Goal: Information Seeking & Learning: Learn about a topic

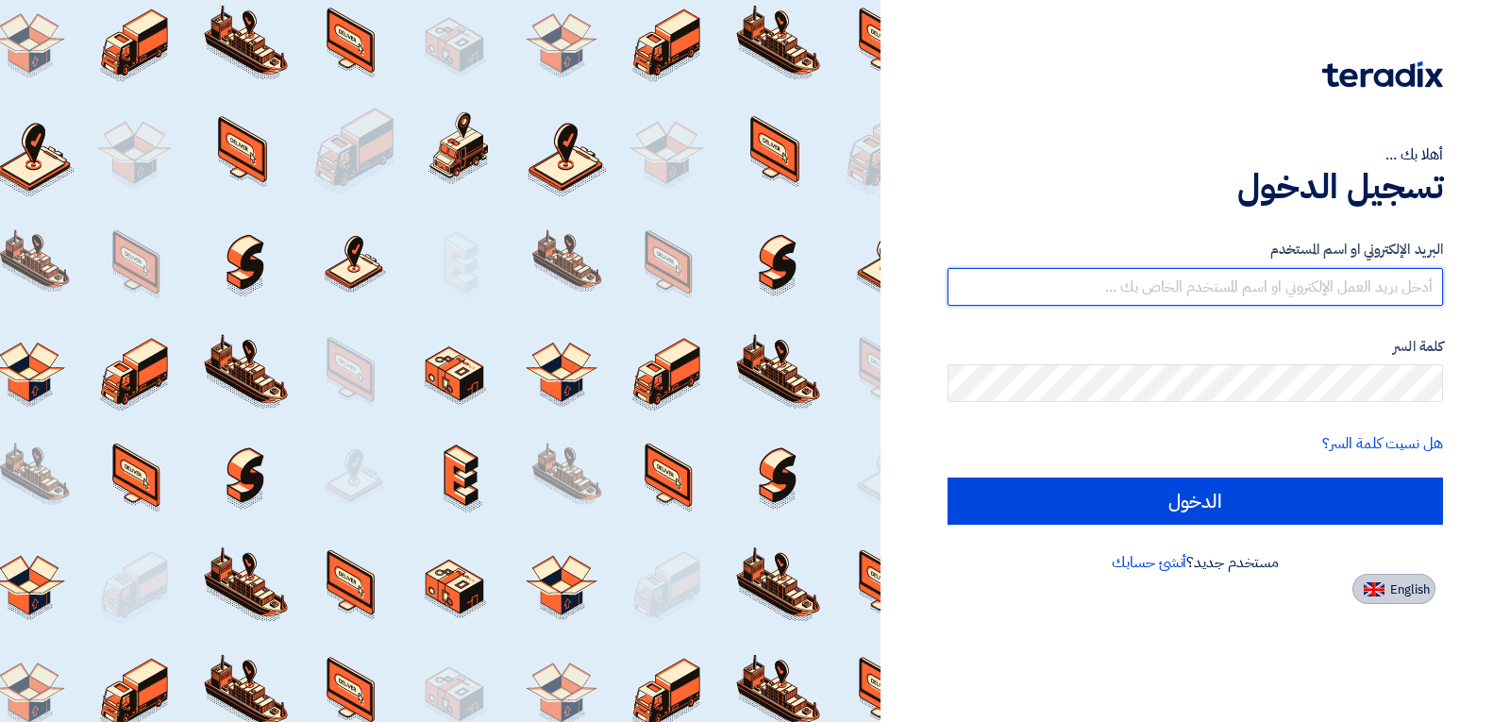
type input "[EMAIL_ADDRESS][DOMAIN_NAME]"
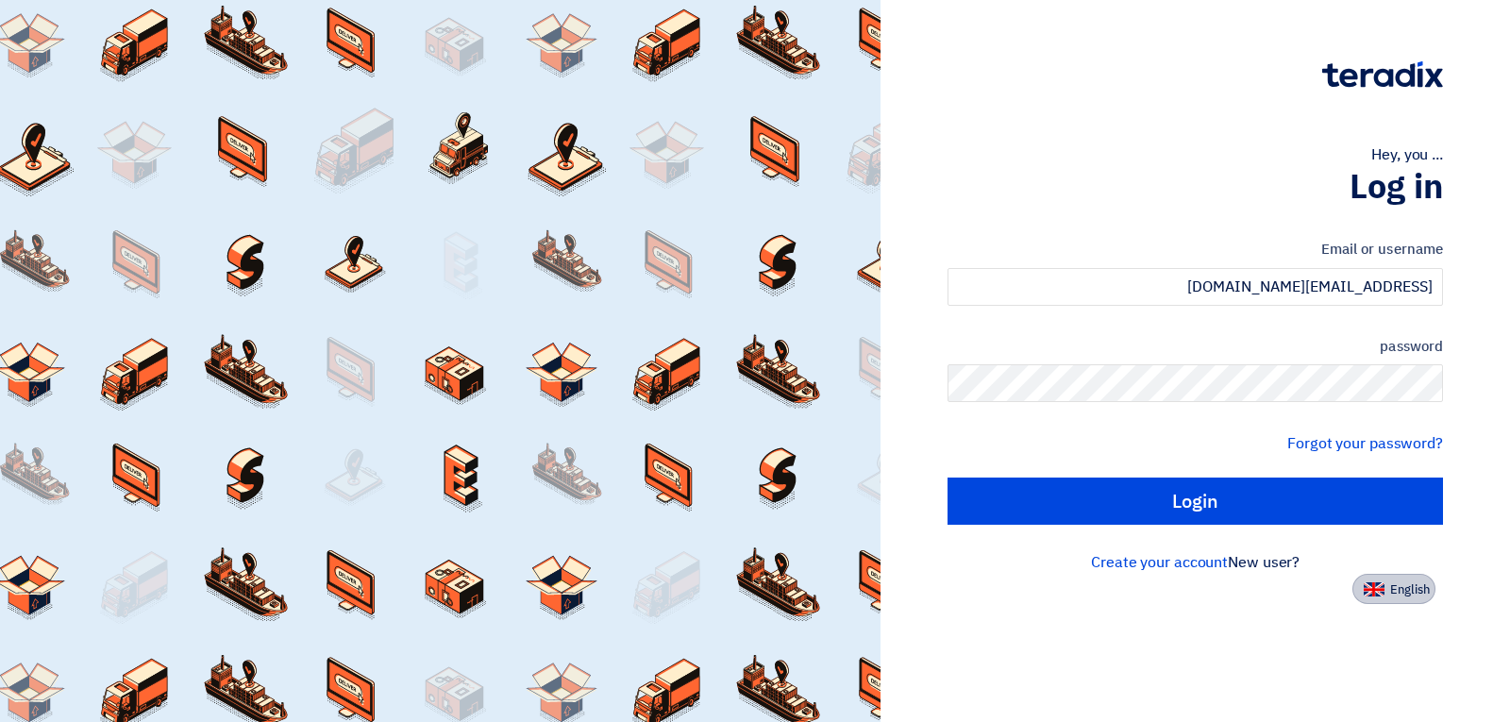
click at [1413, 593] on font "English" at bounding box center [1410, 589] width 40 height 18
type input "Sign in"
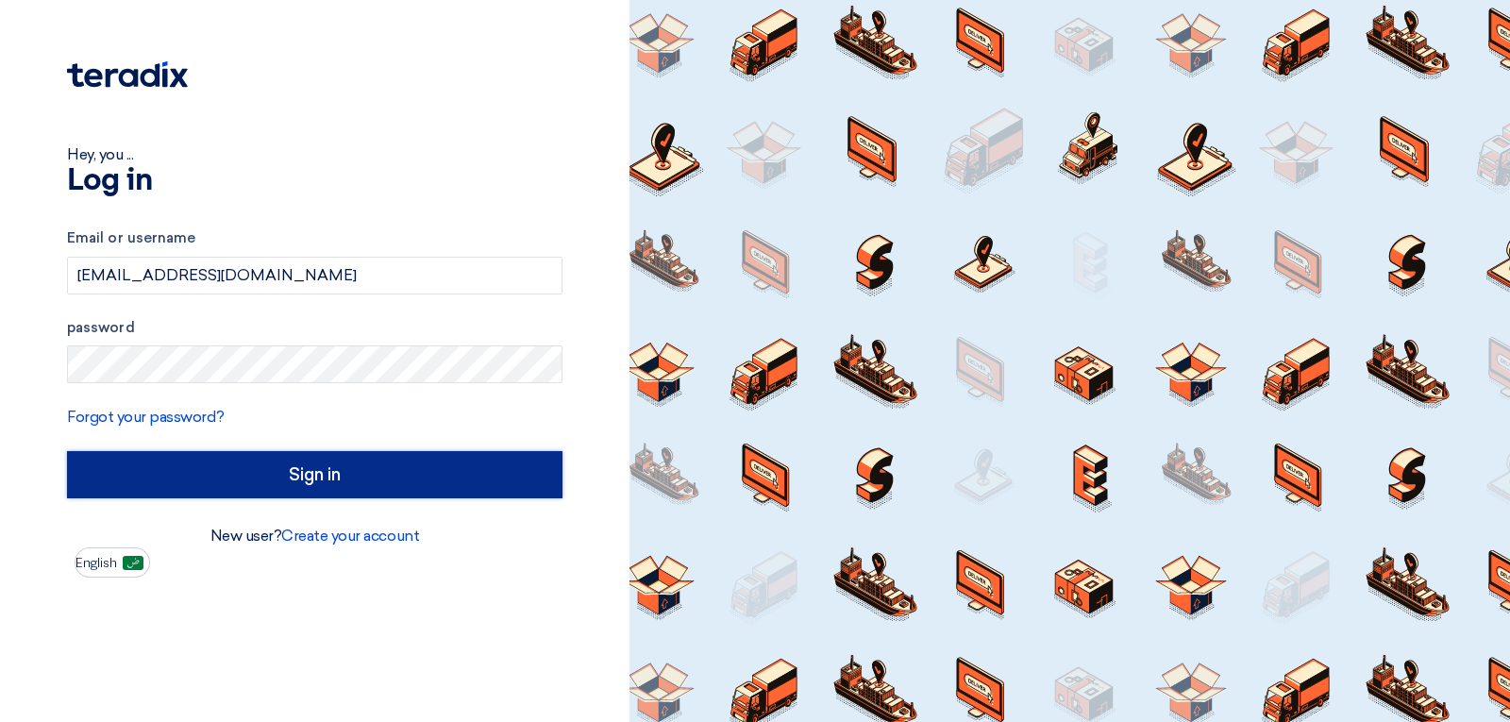
click at [432, 458] on input "Sign in" at bounding box center [314, 474] width 495 height 47
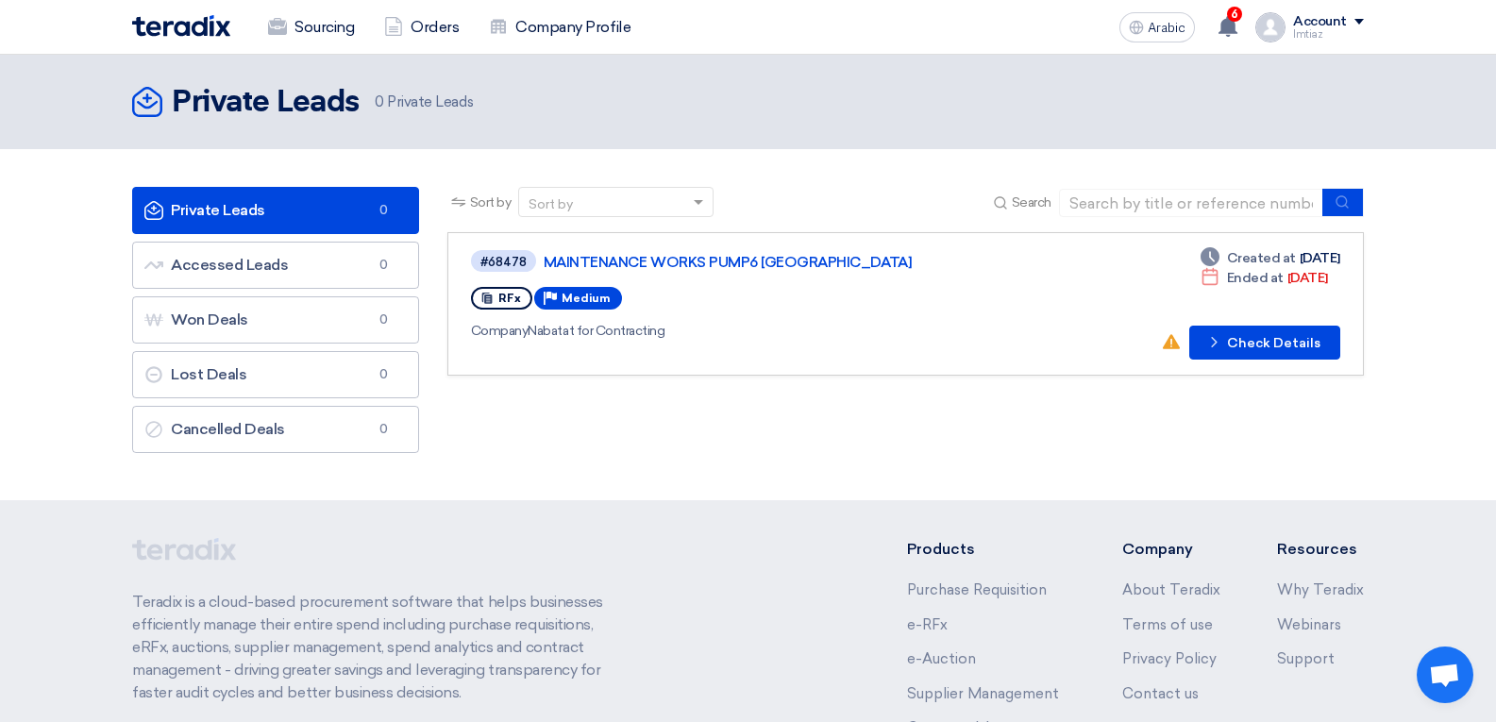
click at [310, 197] on link "Private Leads Private Leads 0" at bounding box center [275, 210] width 287 height 47
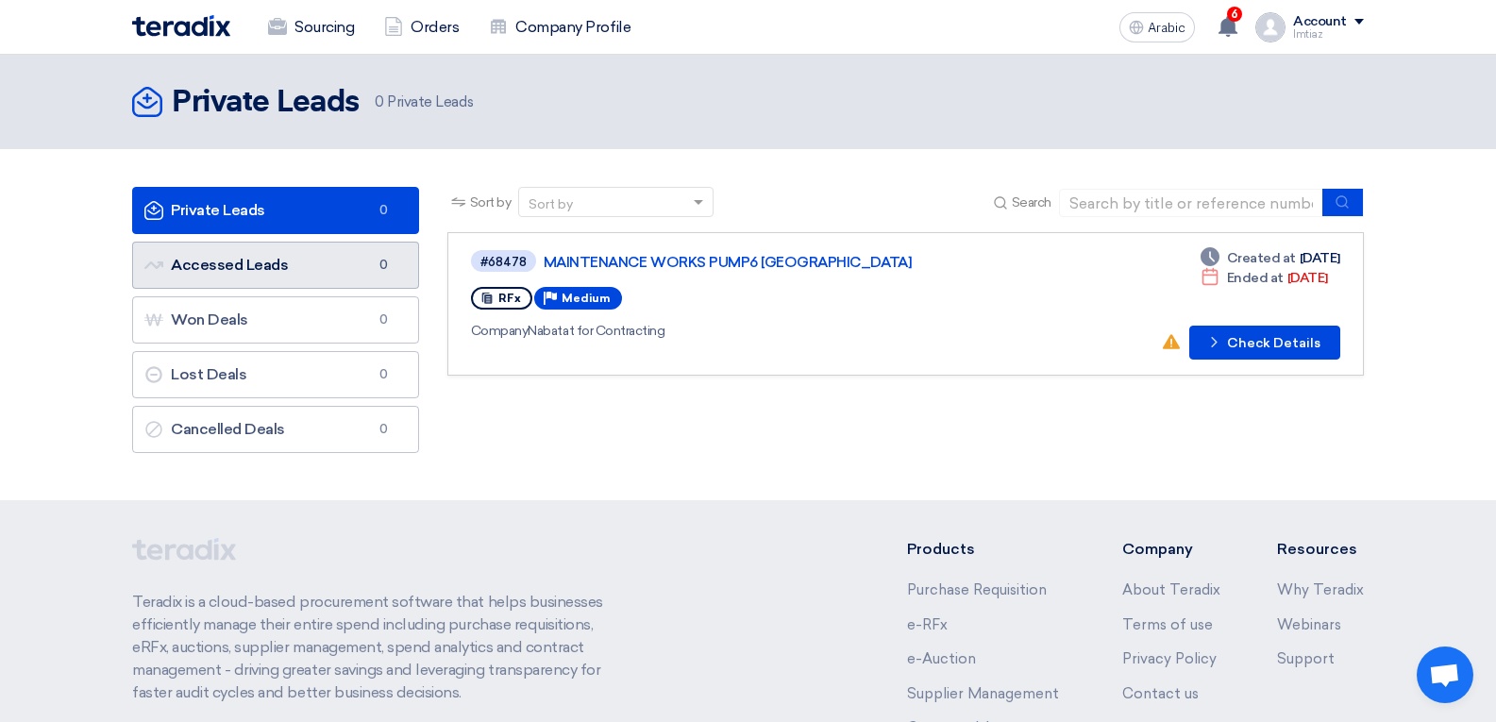
click at [271, 272] on font "Accessed Leads" at bounding box center [229, 265] width 117 height 18
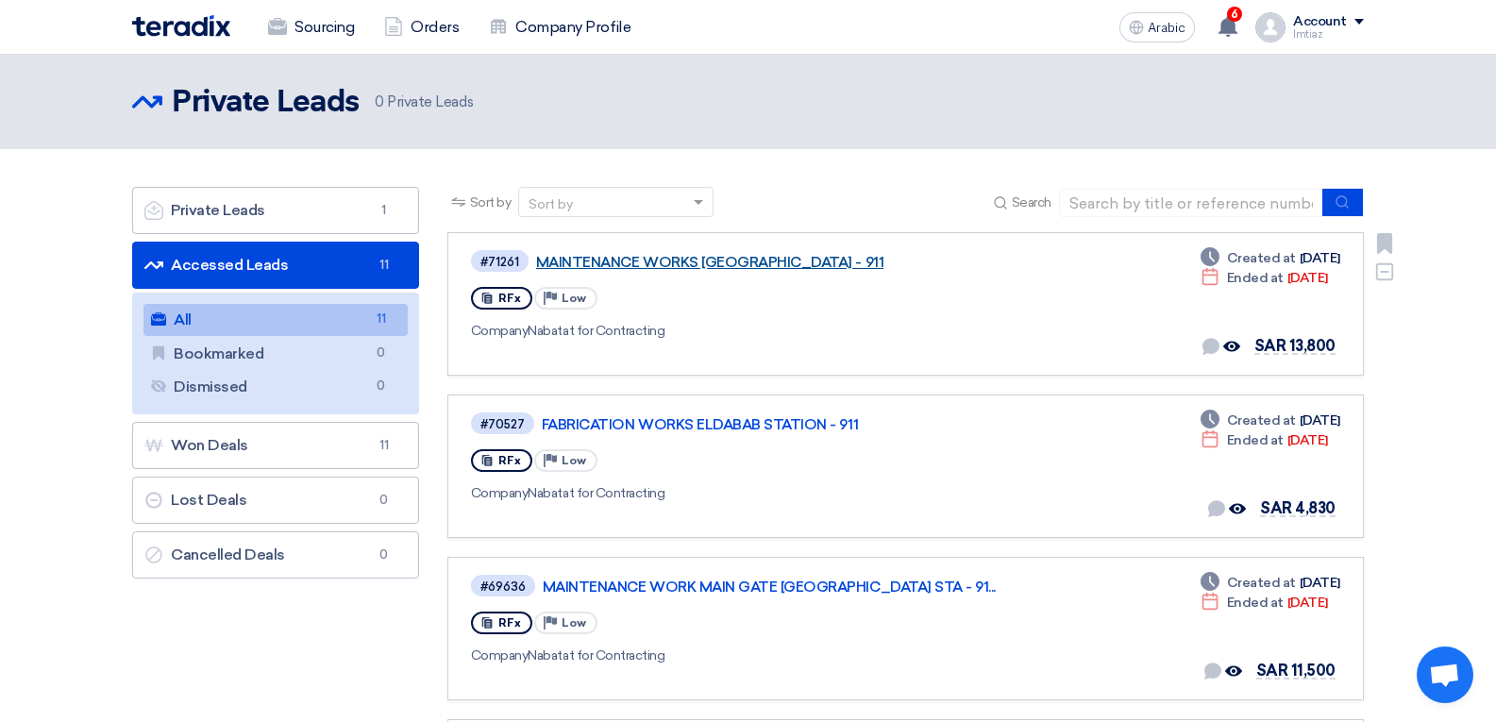
click at [758, 260] on font "MAINTENANCE WORKS [GEOGRAPHIC_DATA] - 911" at bounding box center [709, 262] width 347 height 17
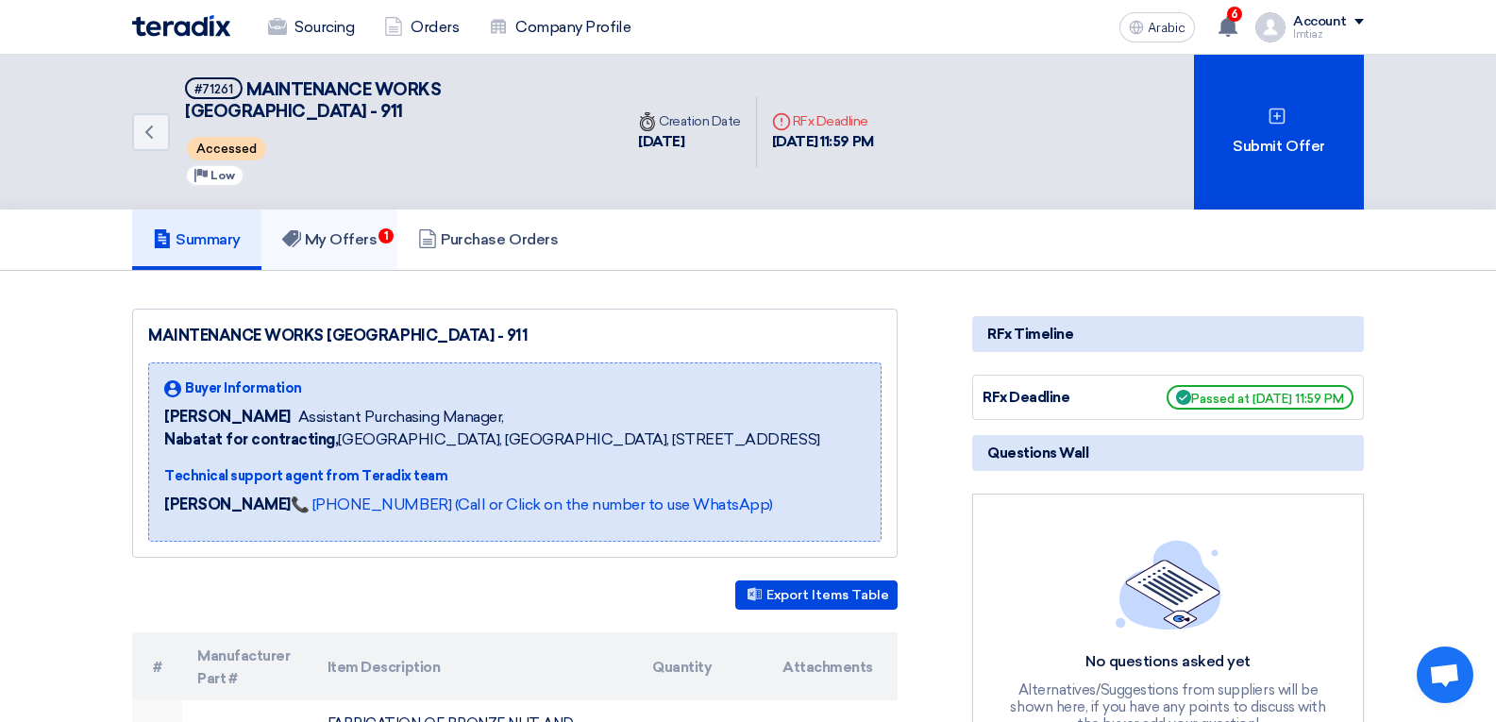
click at [348, 232] on font "My Offers" at bounding box center [341, 239] width 73 height 18
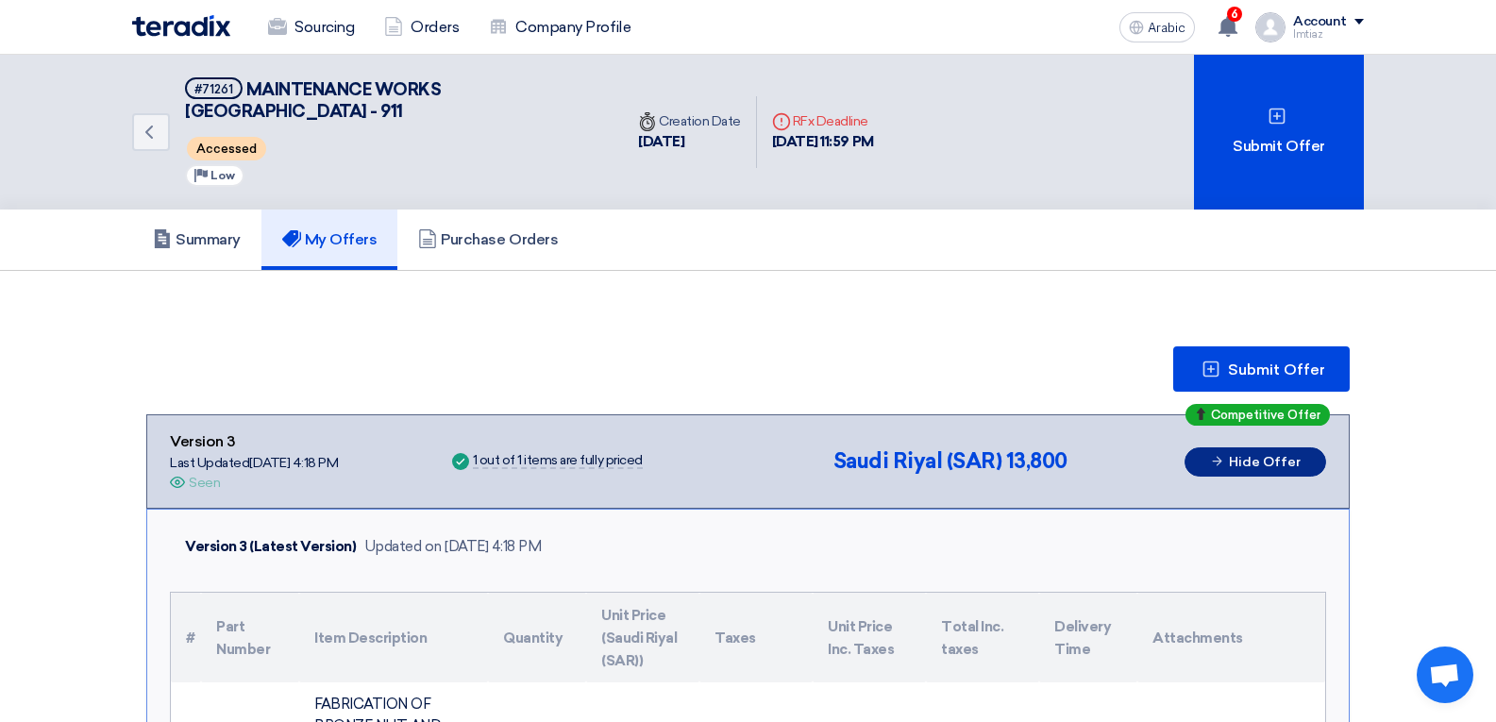
click at [1263, 462] on font "Hide Offer" at bounding box center [1265, 462] width 72 height 16
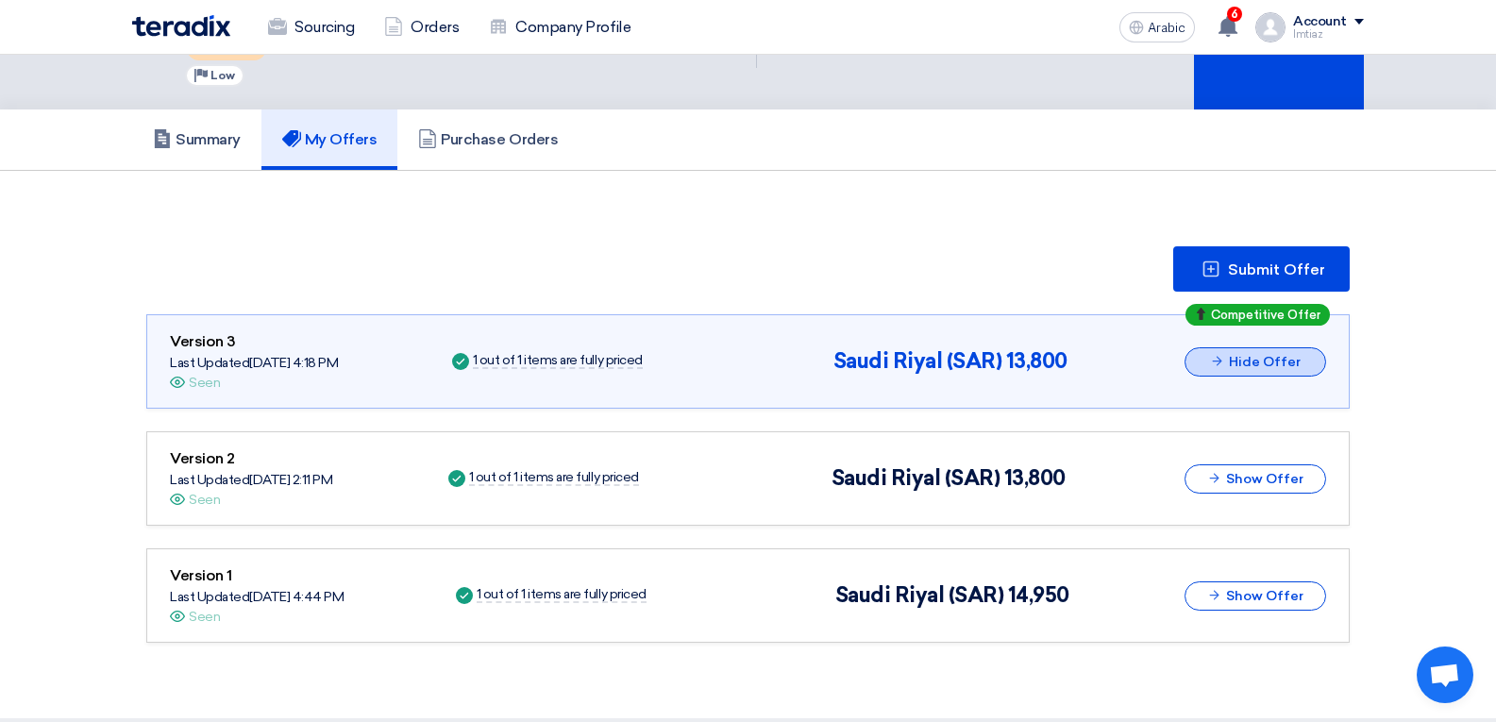
scroll to position [94, 0]
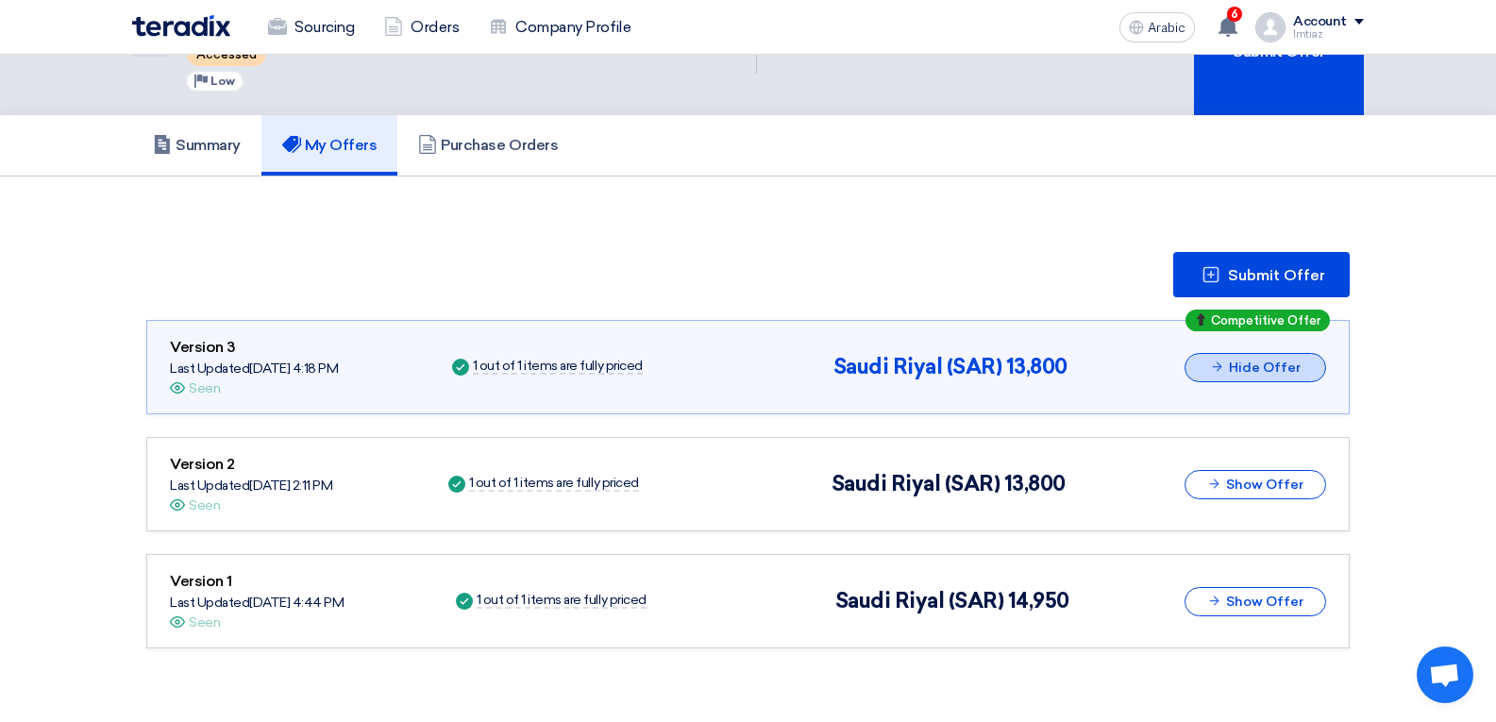
click at [1254, 370] on font "Hide Offer" at bounding box center [1265, 368] width 72 height 16
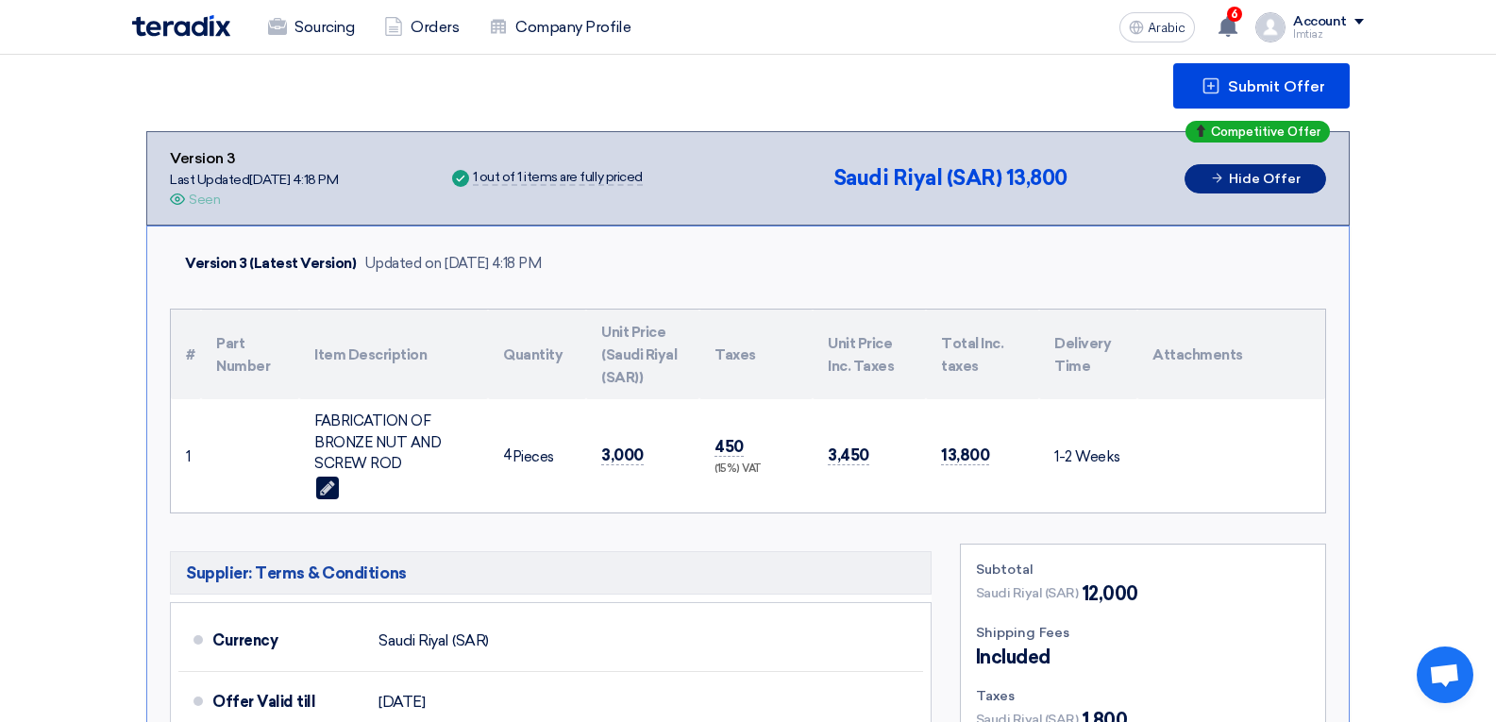
scroll to position [0, 0]
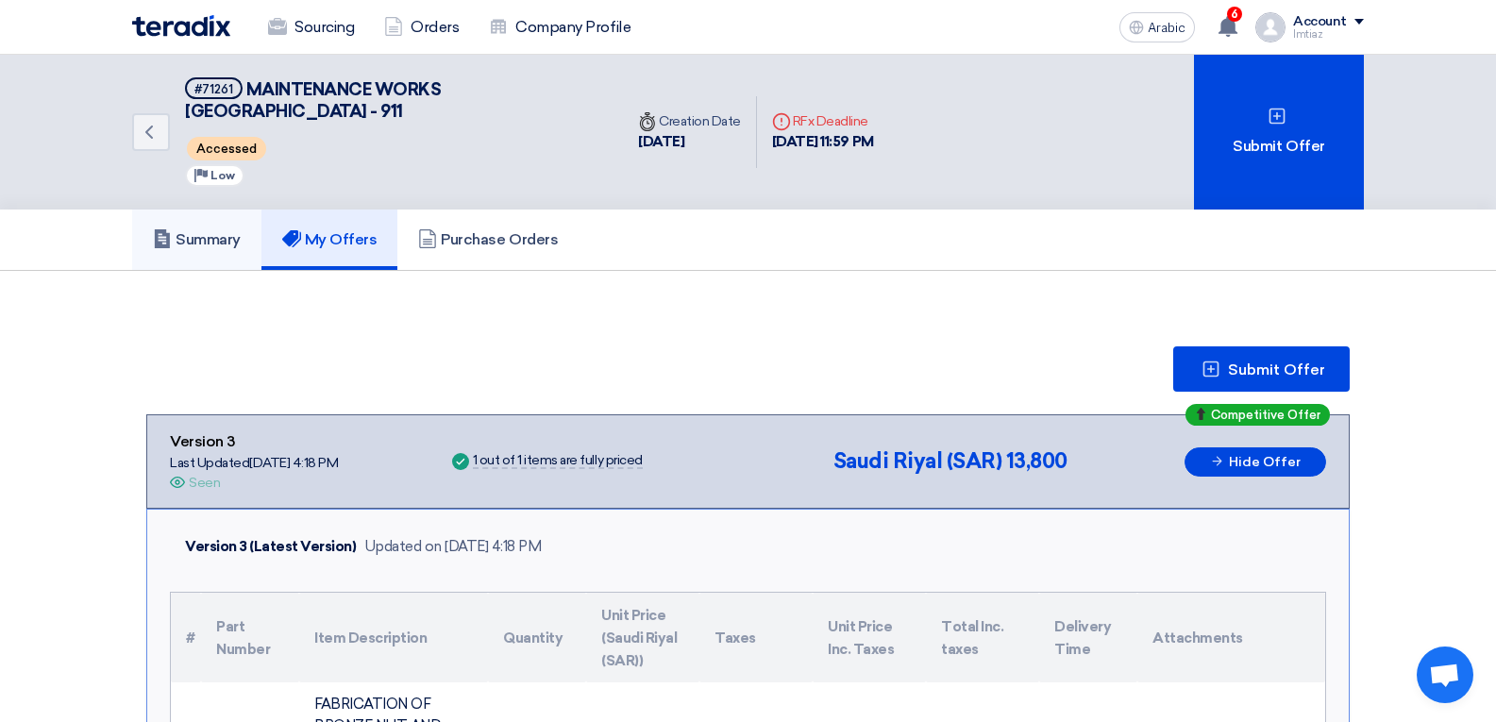
click at [221, 239] on font "Summary" at bounding box center [208, 239] width 65 height 18
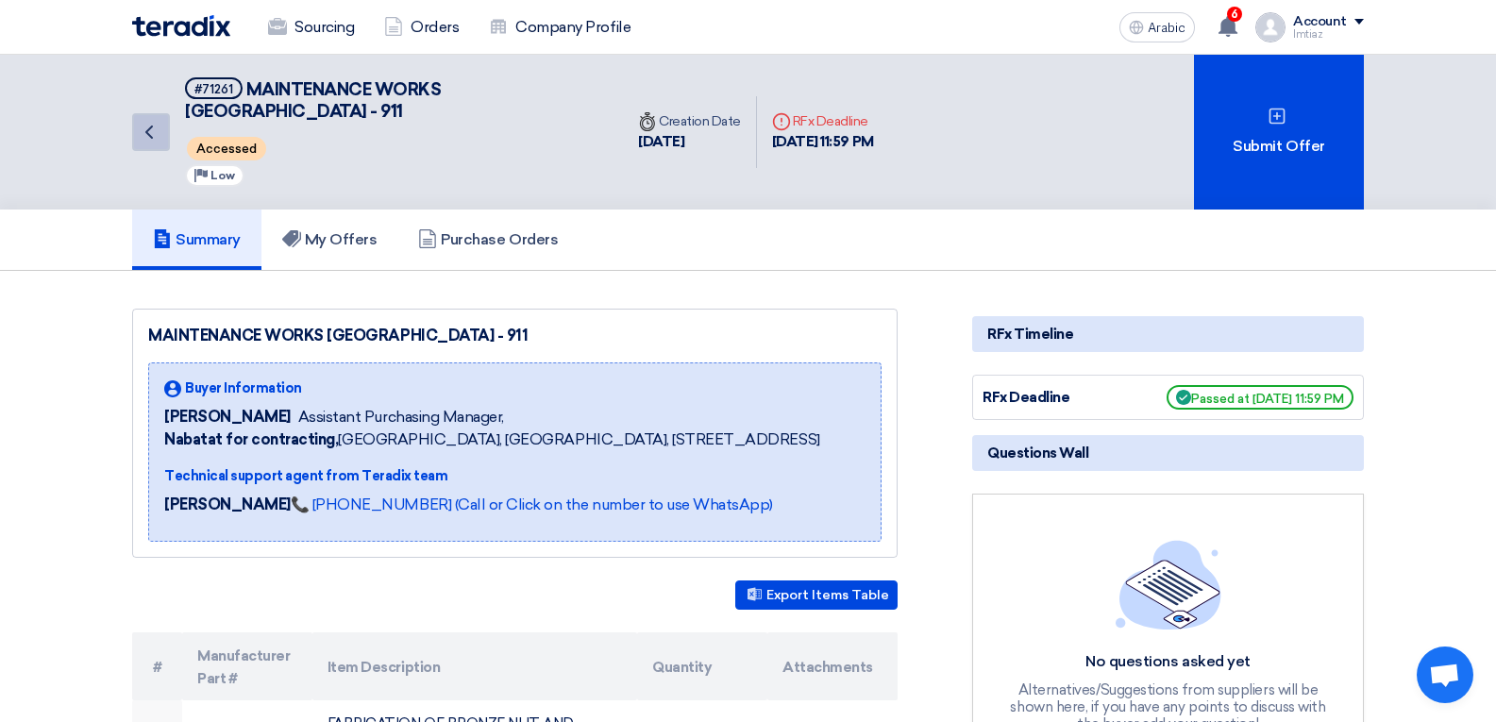
click at [157, 133] on icon "Back" at bounding box center [149, 132] width 23 height 23
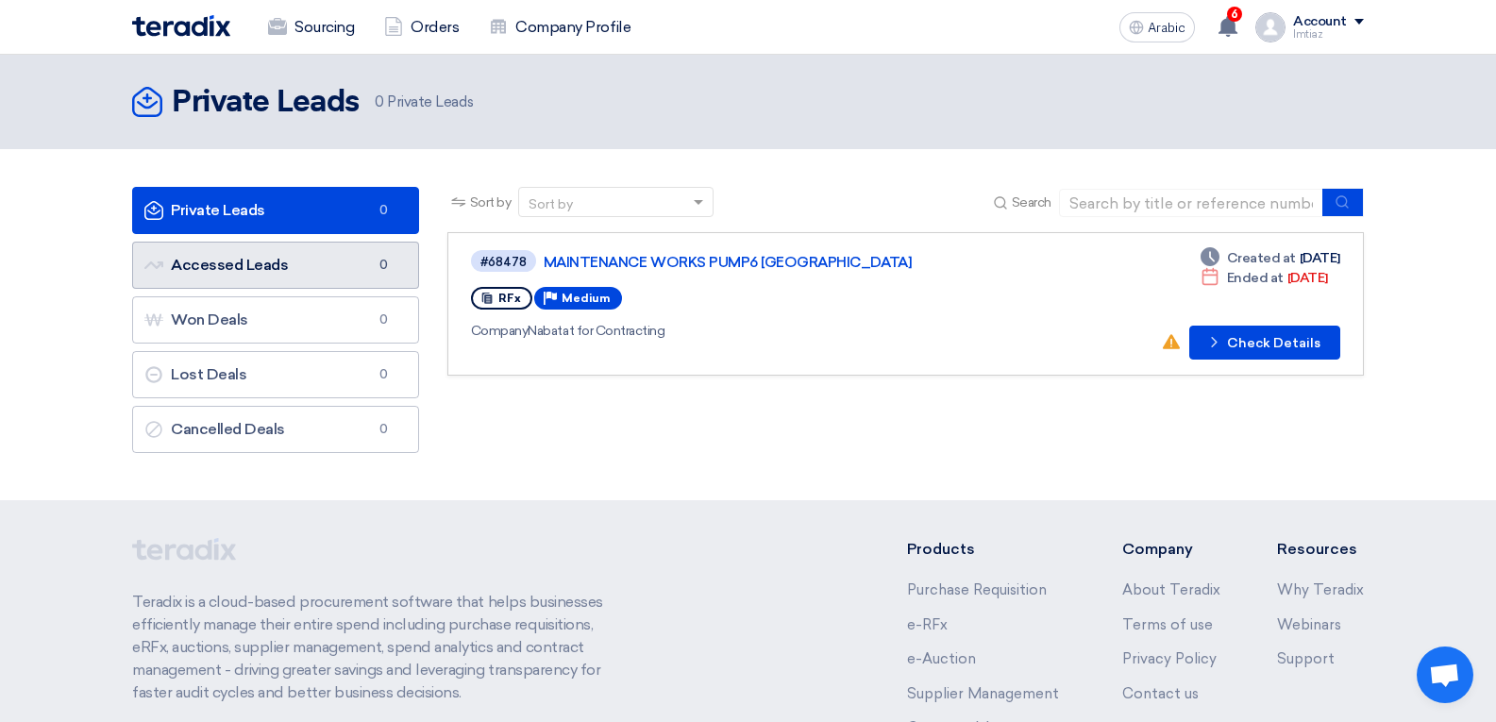
click at [294, 258] on link "Accessed Leads Accessed Leads 0" at bounding box center [275, 265] width 287 height 47
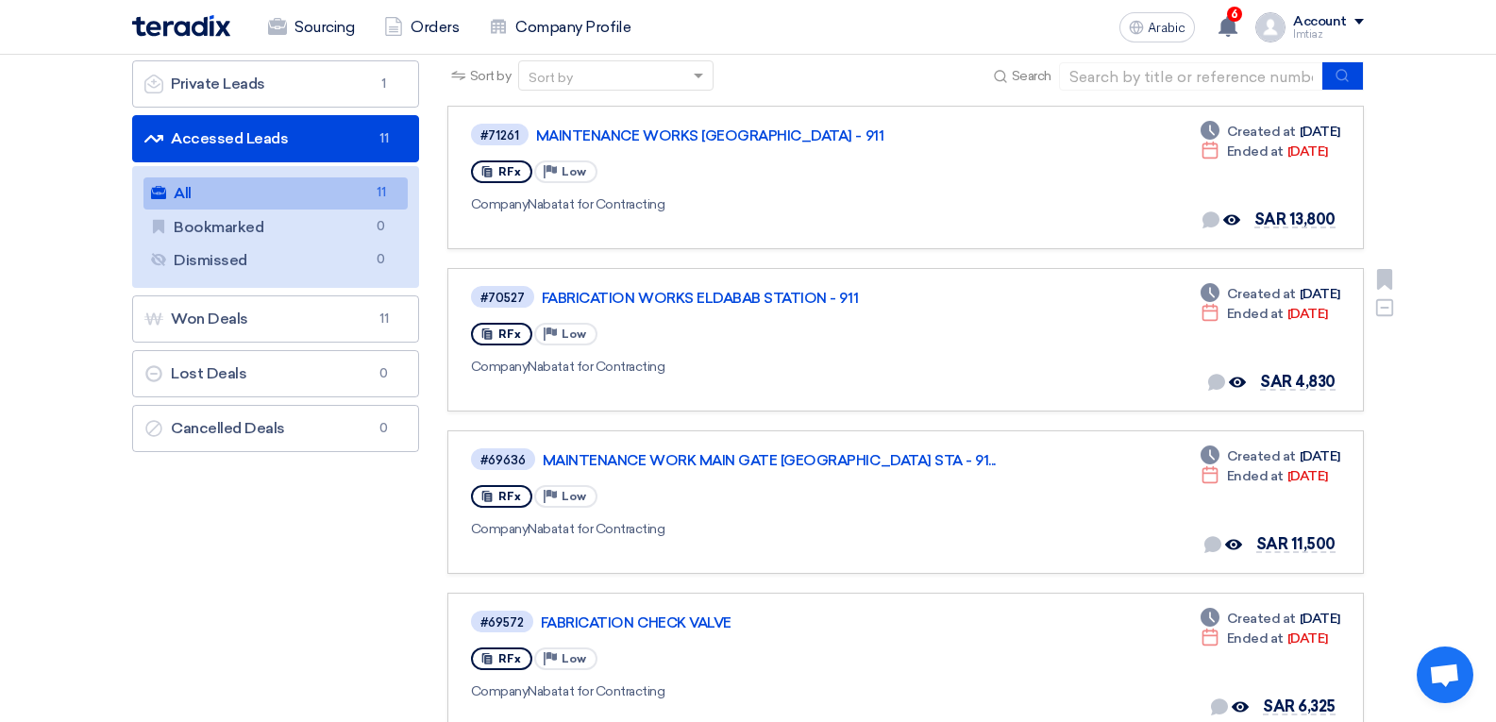
scroll to position [189, 0]
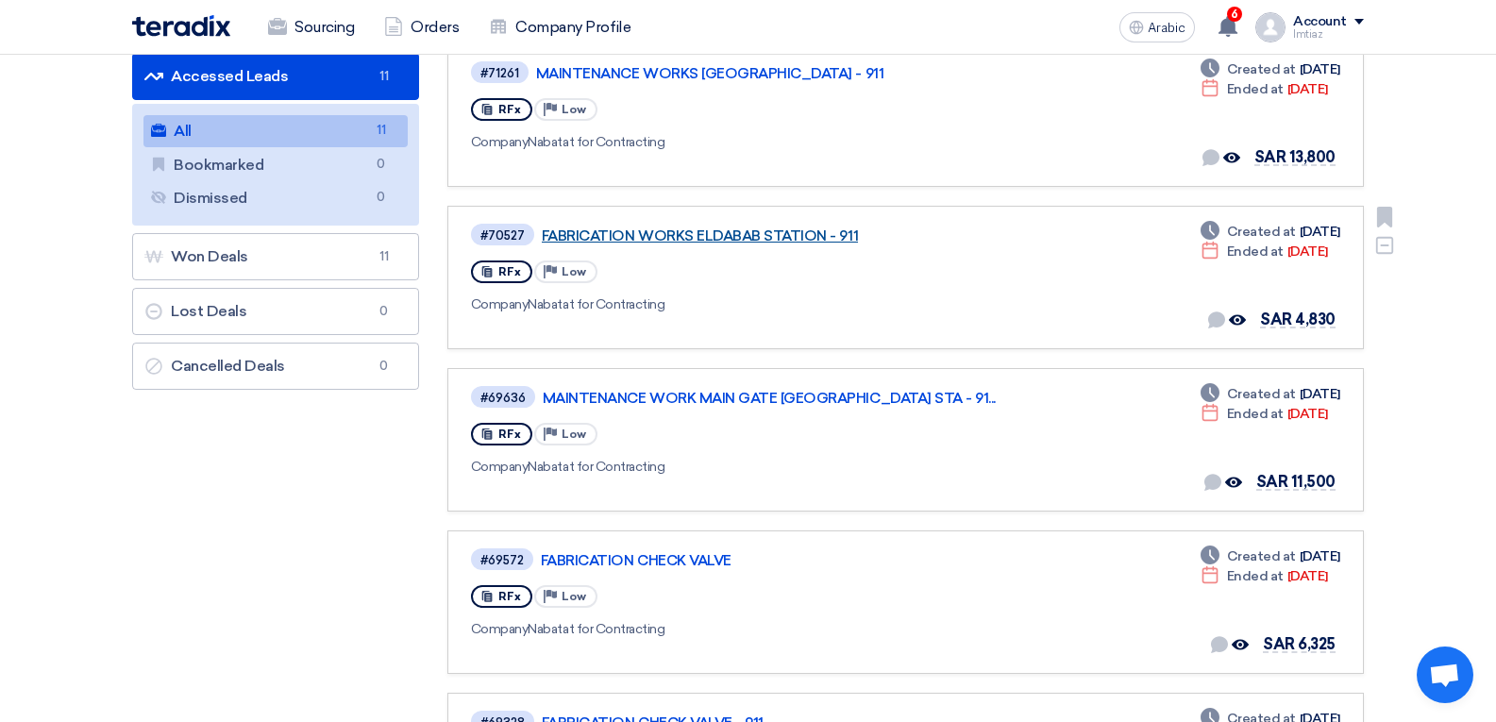
click at [643, 237] on font "FABRICATION WORKS ELDABAB STATION - 911" at bounding box center [700, 235] width 316 height 17
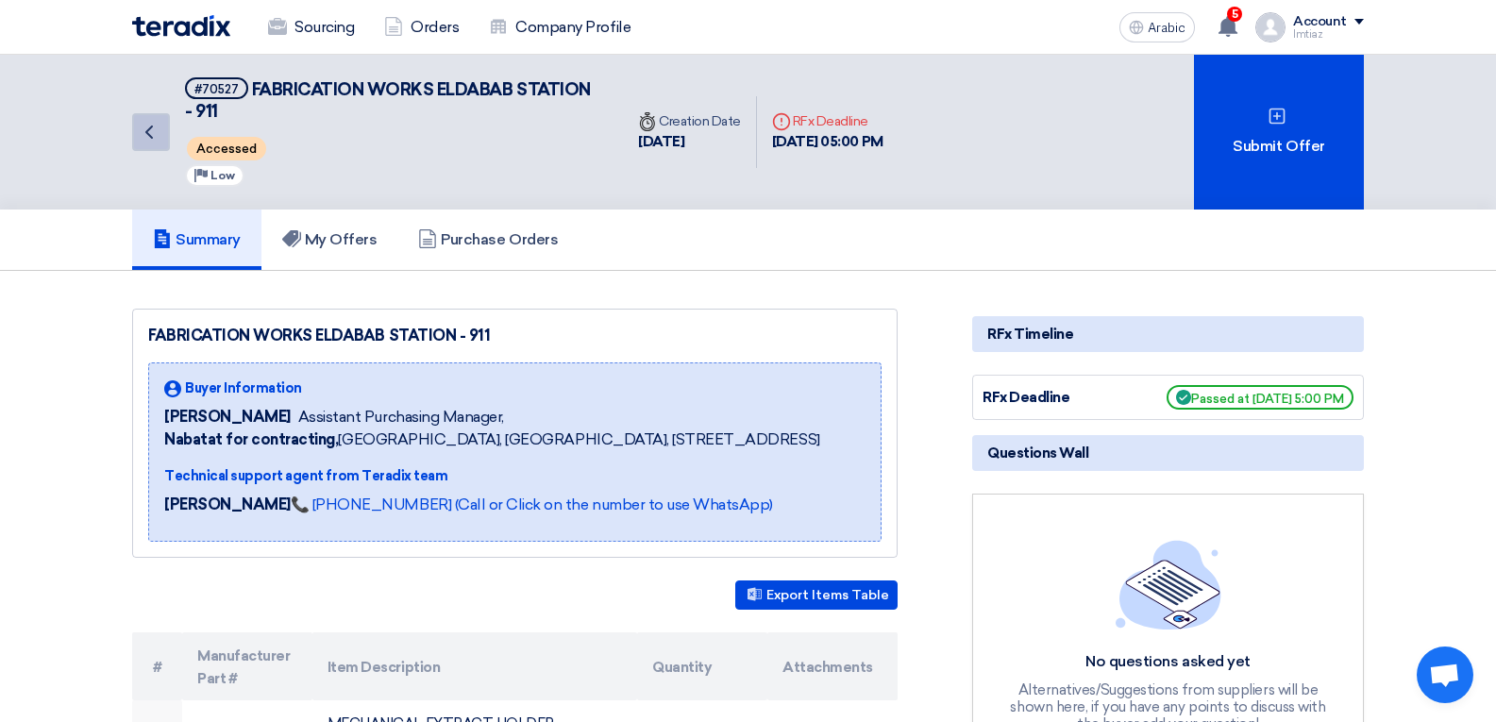
click at [151, 126] on icon "Back" at bounding box center [149, 132] width 23 height 23
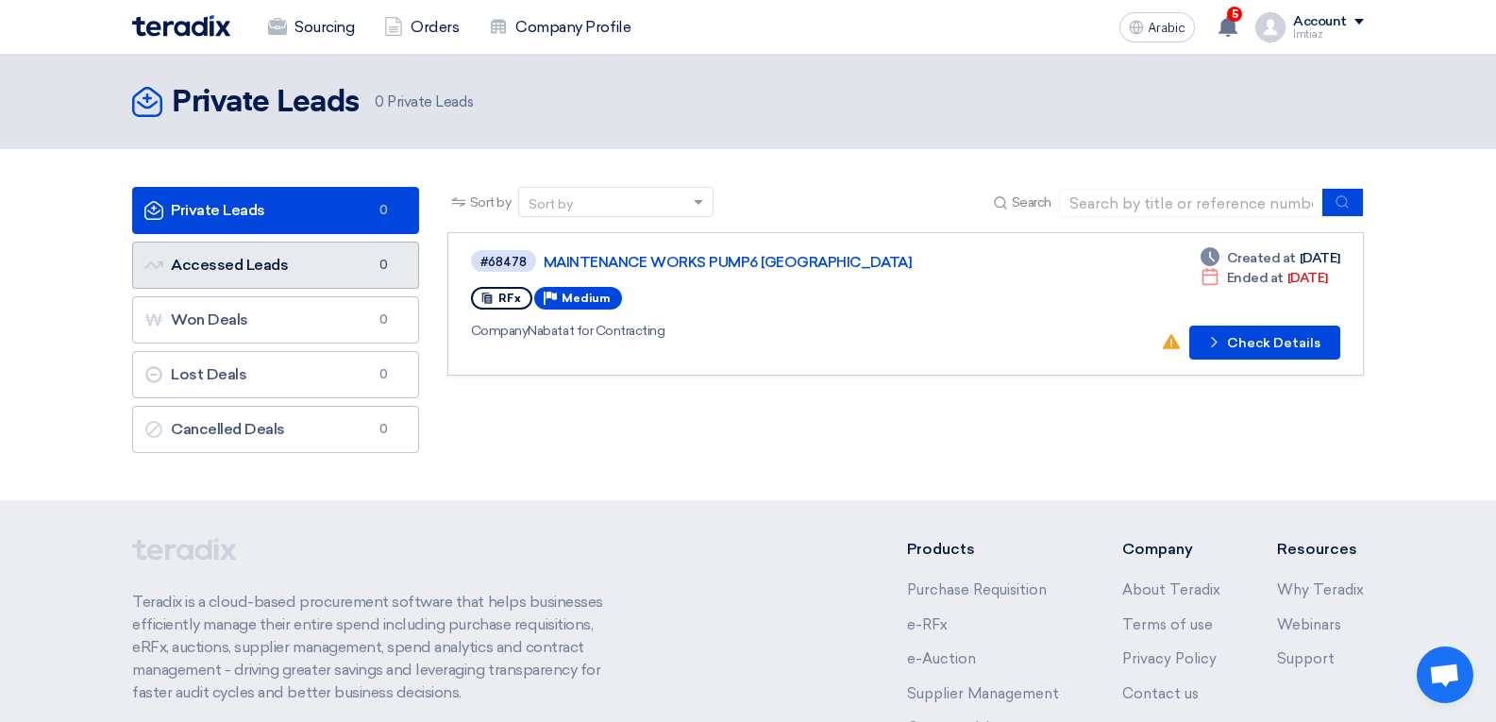
click at [297, 258] on link "Accessed Leads Accessed Leads 0" at bounding box center [275, 265] width 287 height 47
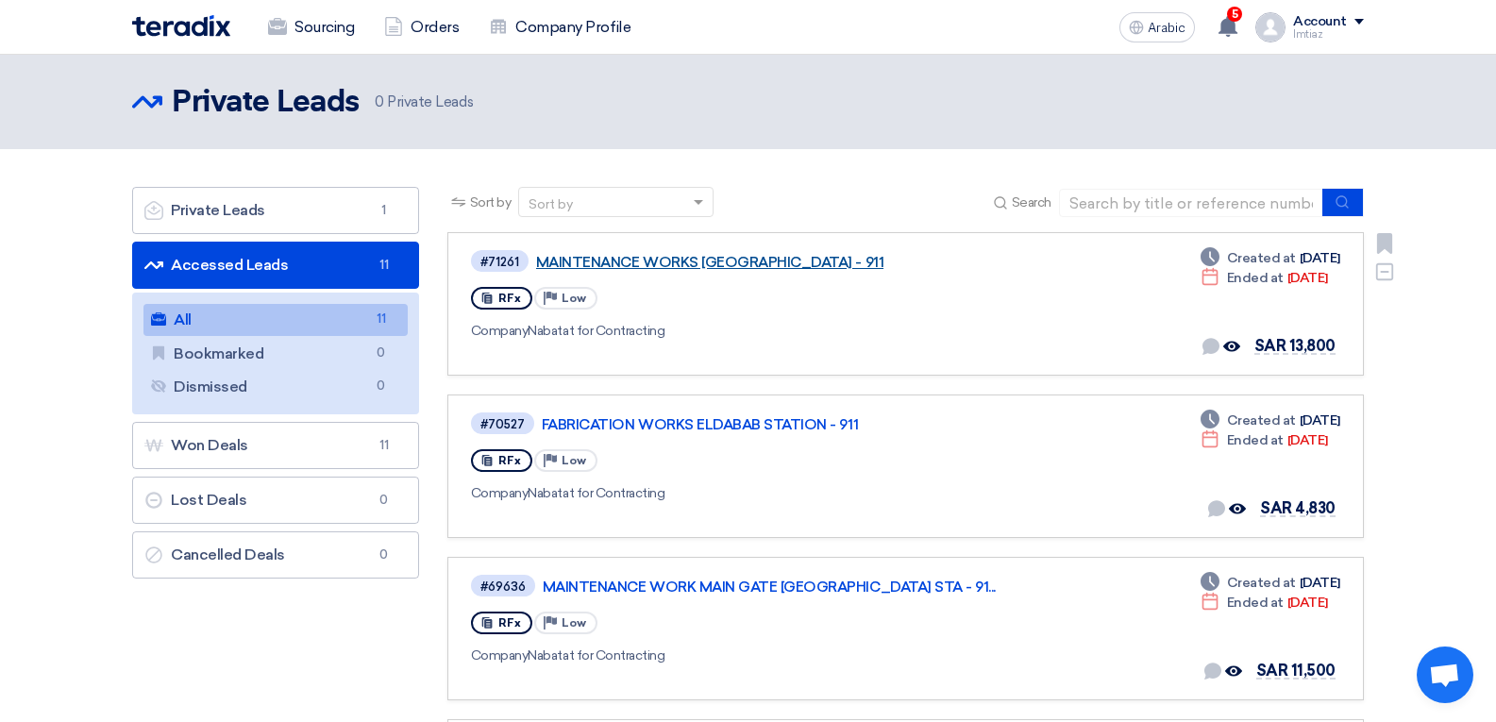
click at [568, 257] on font "MAINTENANCE WORKS [GEOGRAPHIC_DATA] - 911" at bounding box center [709, 262] width 347 height 17
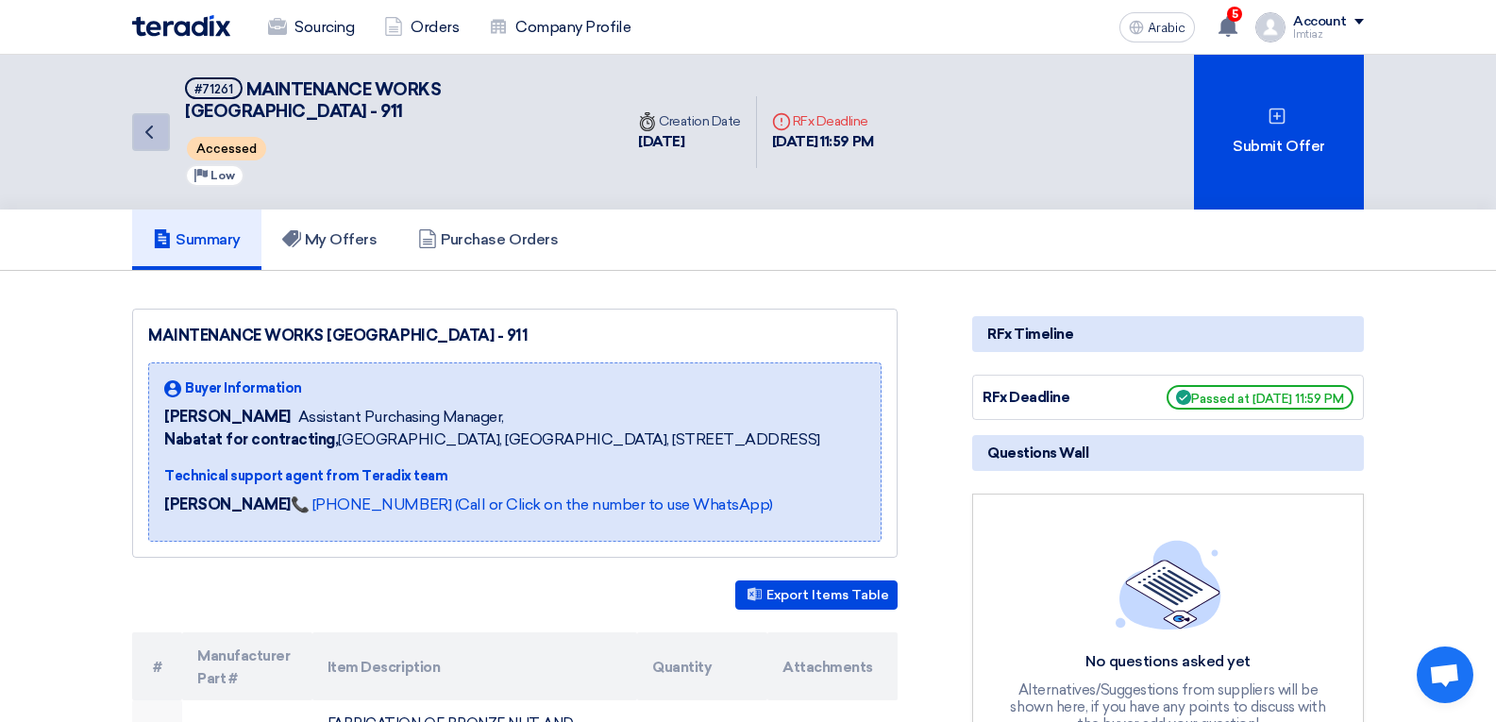
click at [162, 126] on link "Back" at bounding box center [151, 132] width 38 height 38
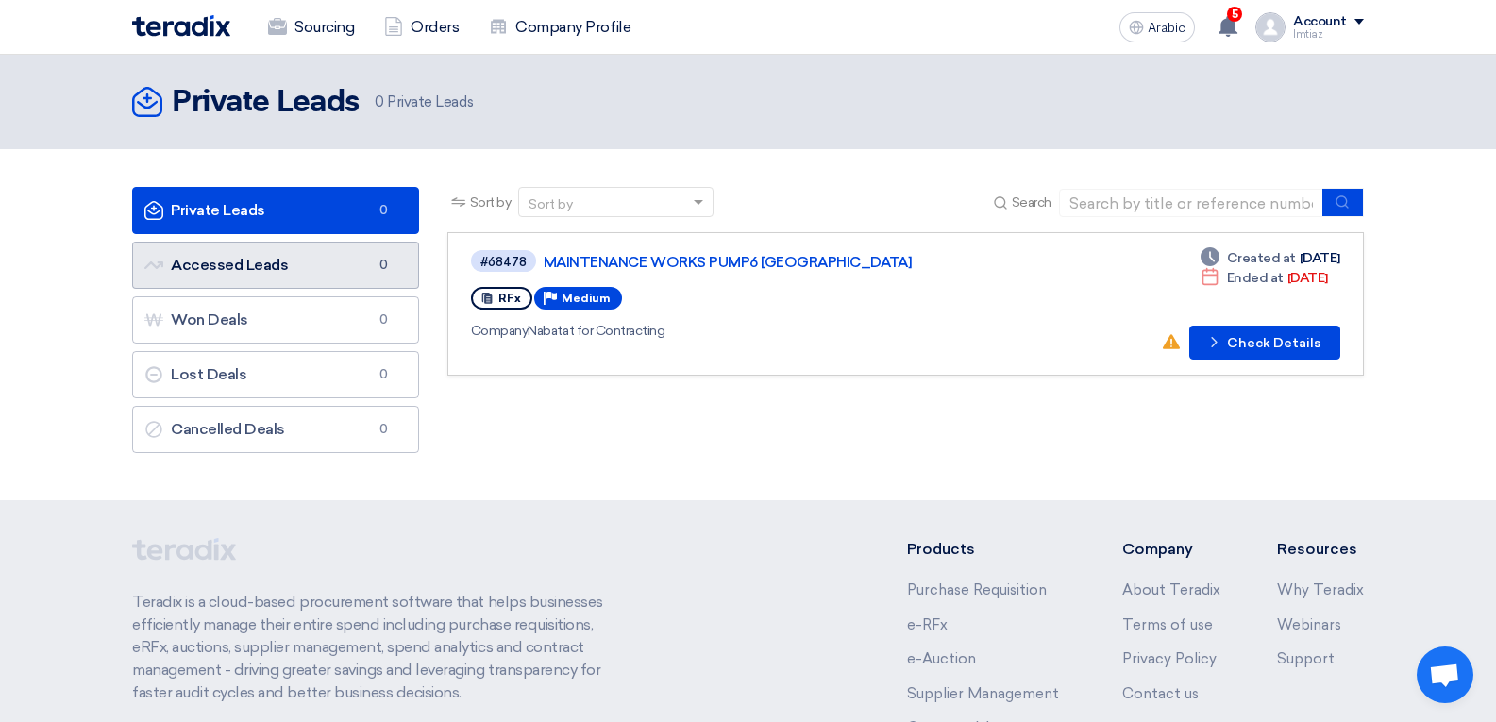
click at [274, 263] on font "Accessed Leads" at bounding box center [229, 265] width 117 height 18
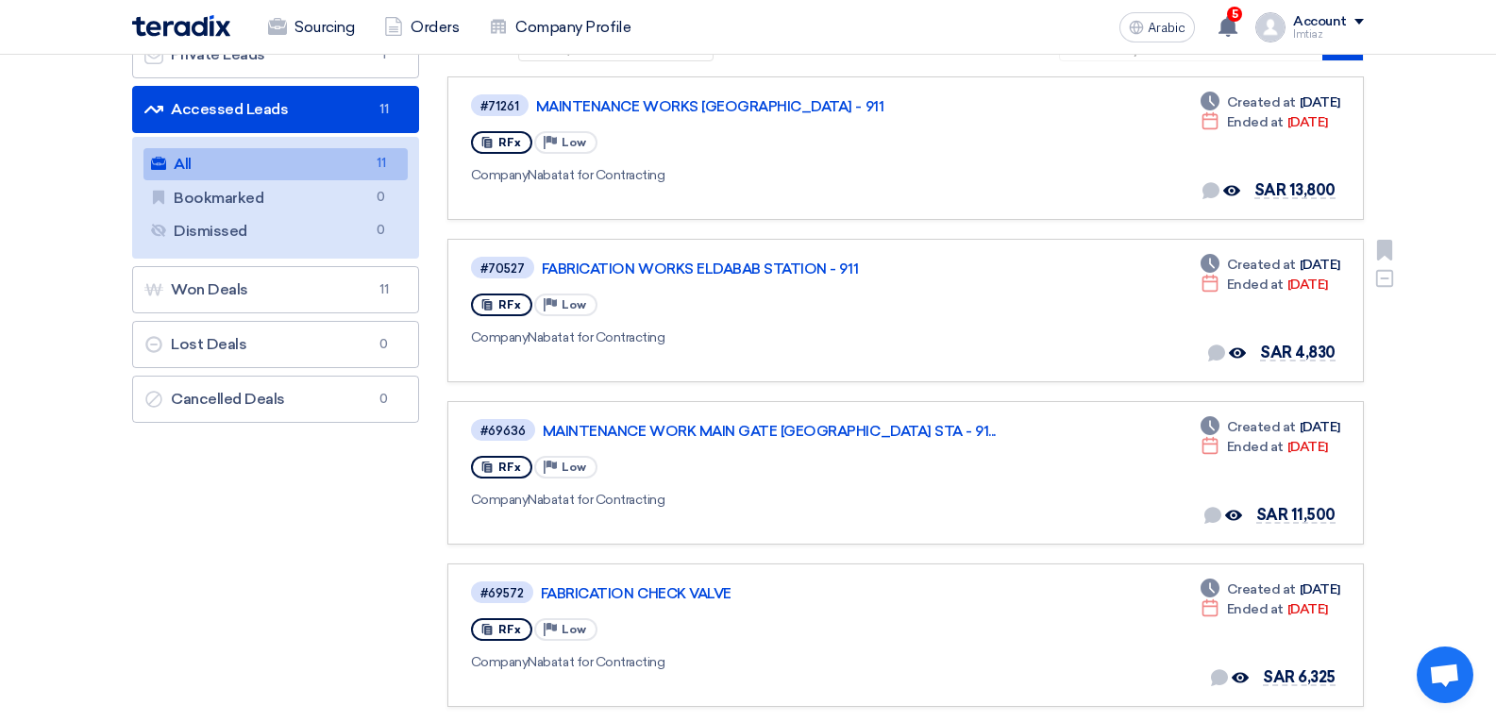
scroll to position [472, 0]
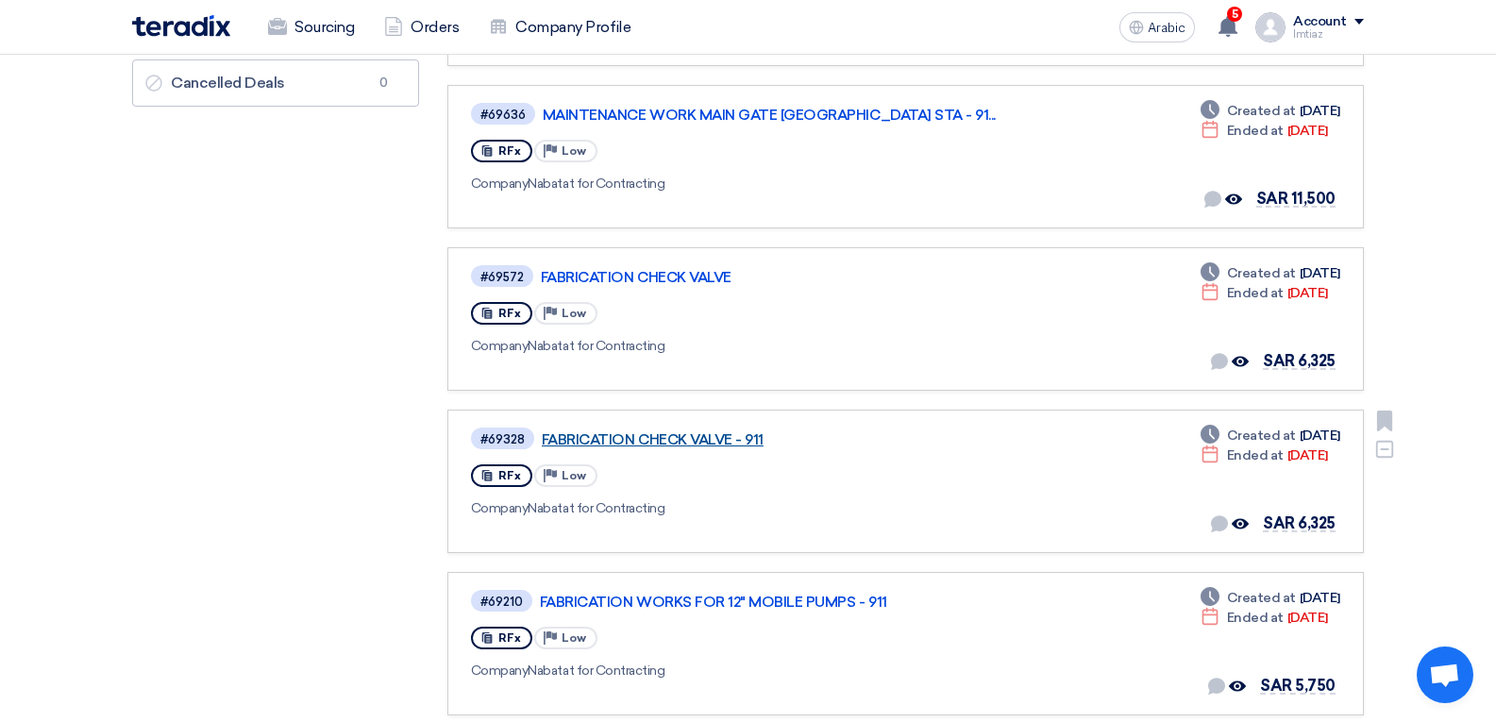
click at [676, 433] on font "FABRICATION CHECK VALVE - 911" at bounding box center [653, 439] width 222 height 17
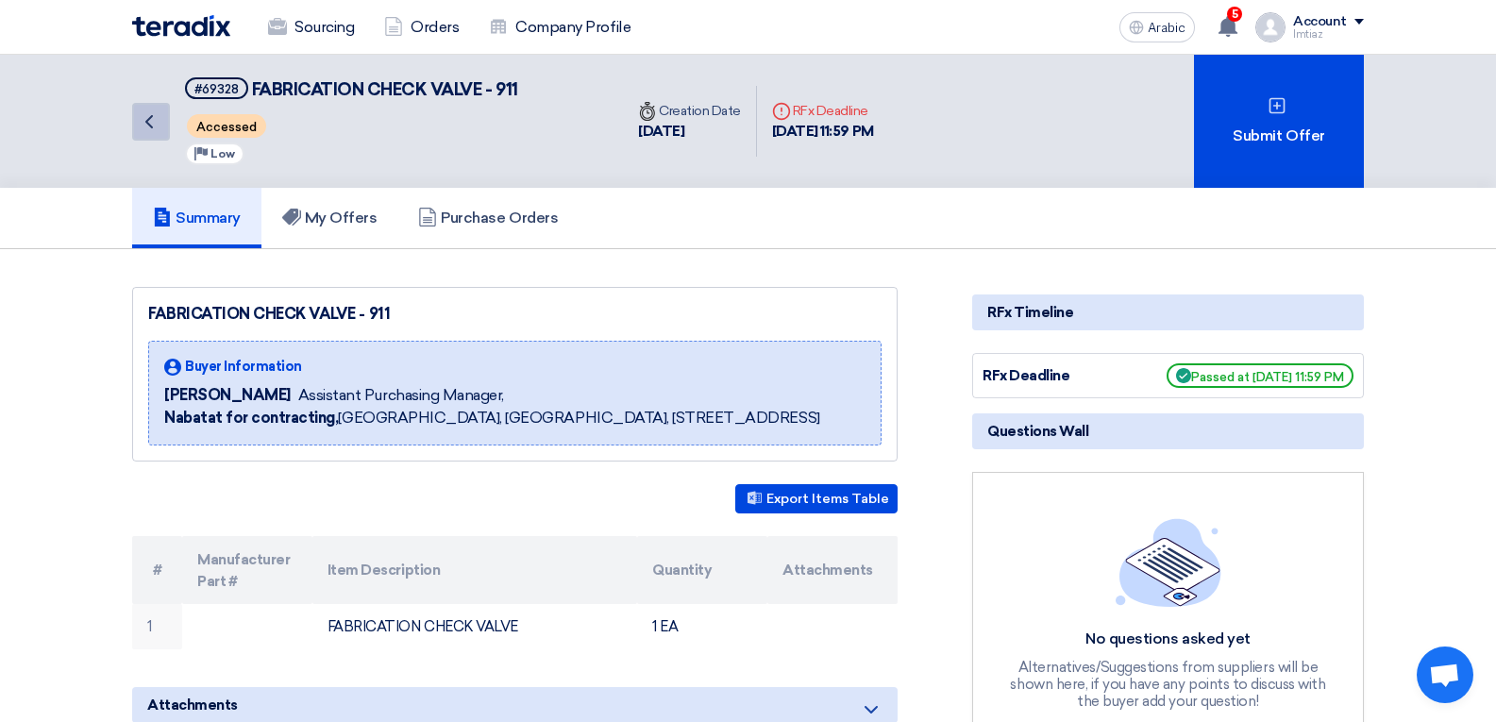
click at [145, 116] on icon "Back" at bounding box center [149, 121] width 23 height 23
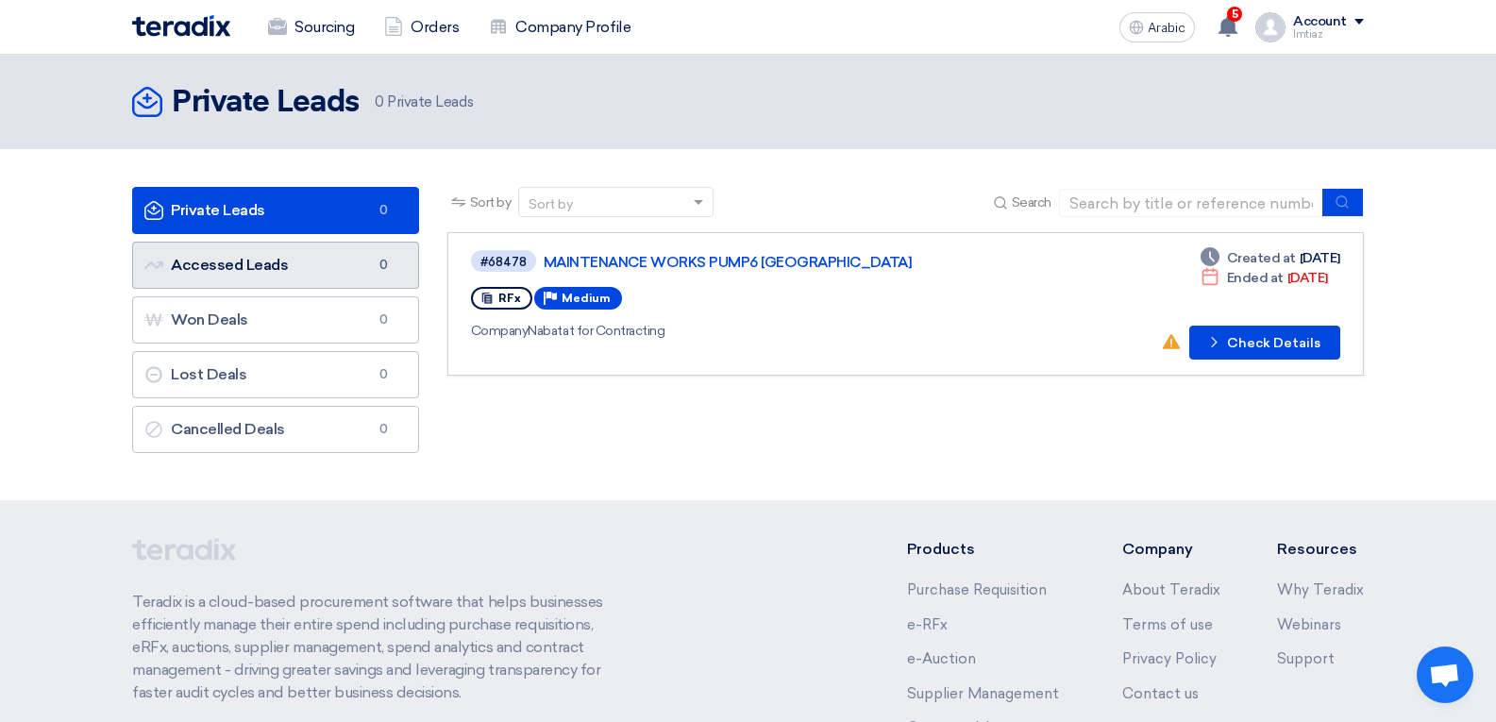
click at [337, 255] on link "Accessed Leads Accessed Leads 0" at bounding box center [275, 265] width 287 height 47
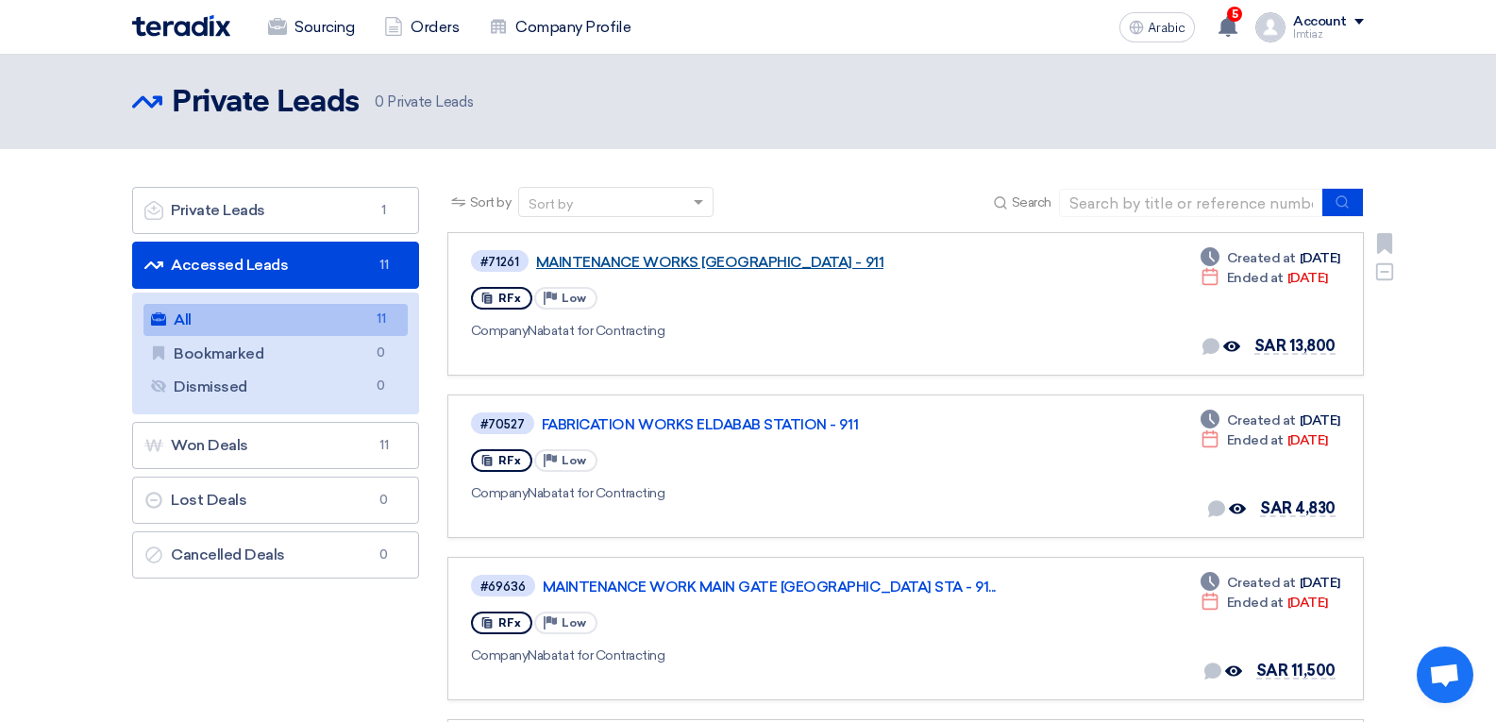
click at [681, 262] on font "MAINTENANCE WORKS [GEOGRAPHIC_DATA] - 911" at bounding box center [709, 262] width 347 height 17
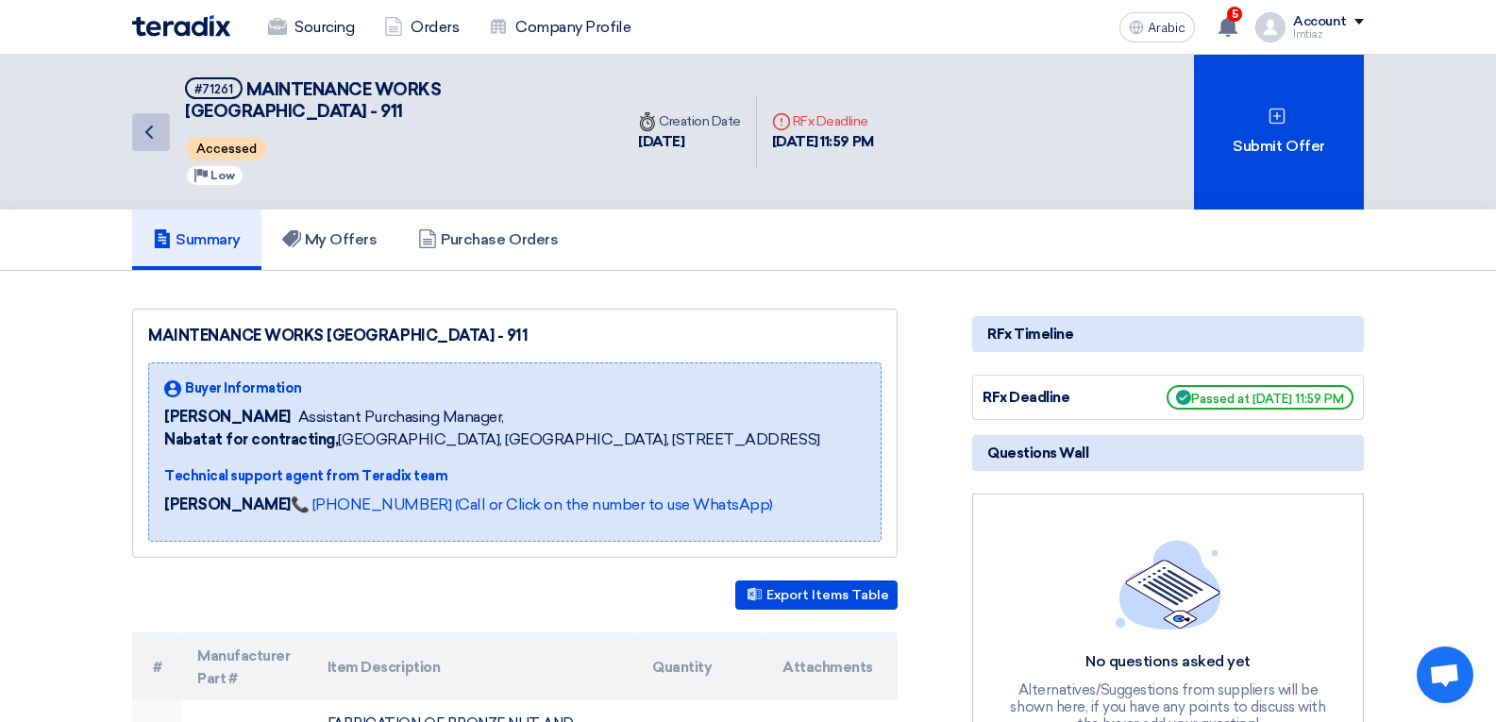
click at [144, 131] on icon "Back" at bounding box center [149, 132] width 23 height 23
